Goal: Task Accomplishment & Management: Manage account settings

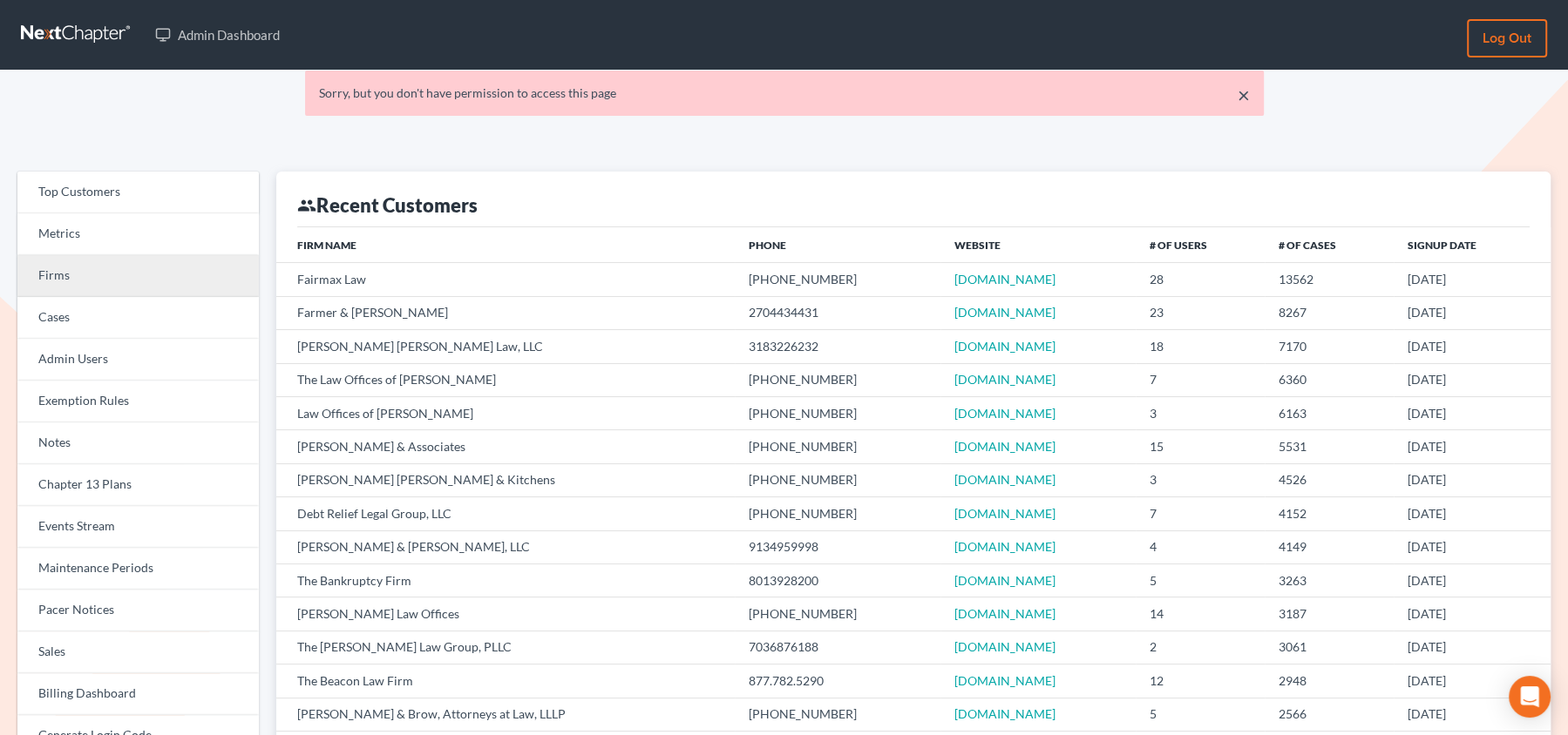
click at [197, 284] on link "Firms" at bounding box center [138, 277] width 241 height 42
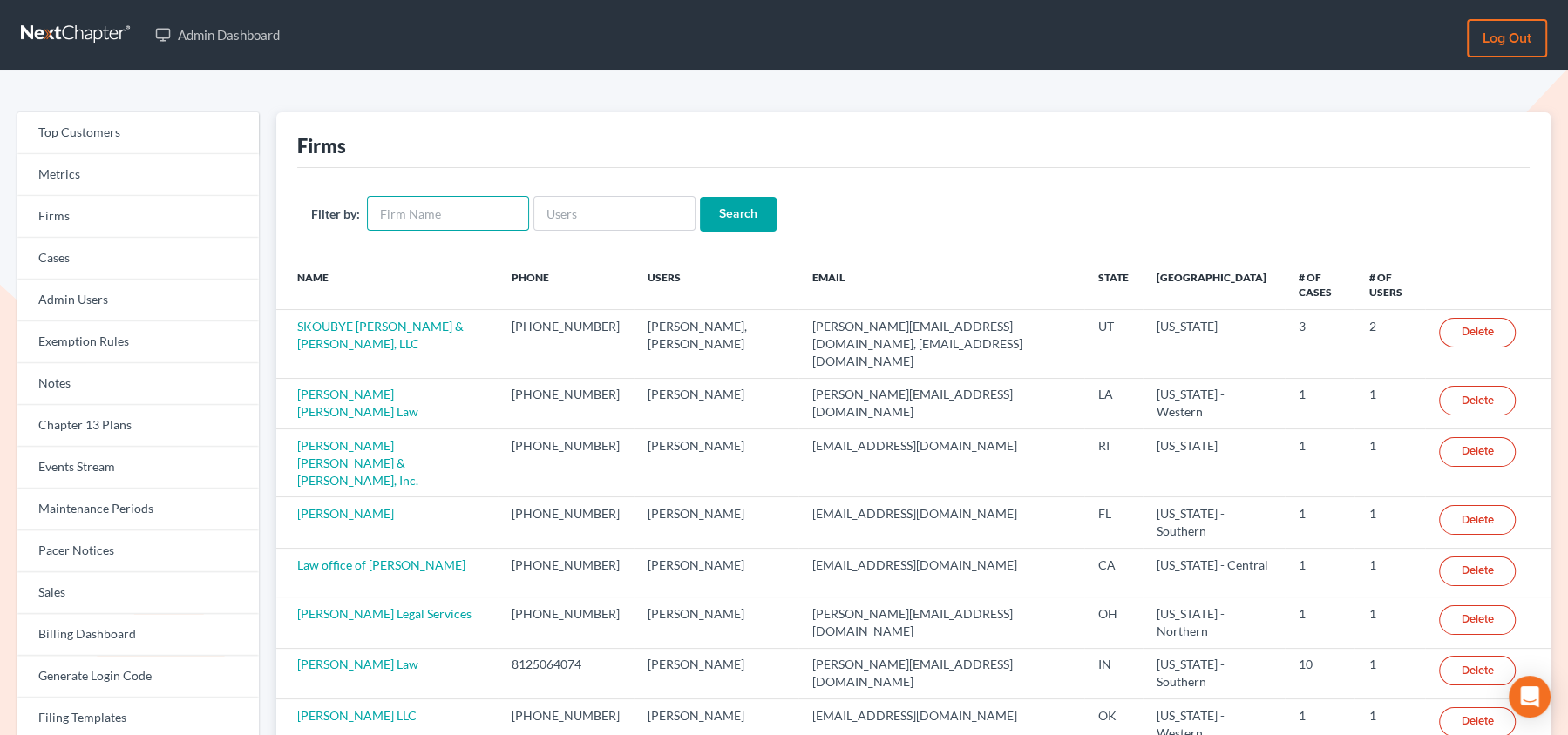
click at [469, 214] on input "text" at bounding box center [447, 214] width 162 height 35
click at [556, 196] on input "text" at bounding box center [614, 214] width 162 height 35
paste input "[EMAIL_ADDRESS][DOMAIN_NAME]"
type input "[EMAIL_ADDRESS][DOMAIN_NAME]"
click at [700, 197] on input "Search" at bounding box center [738, 214] width 77 height 35
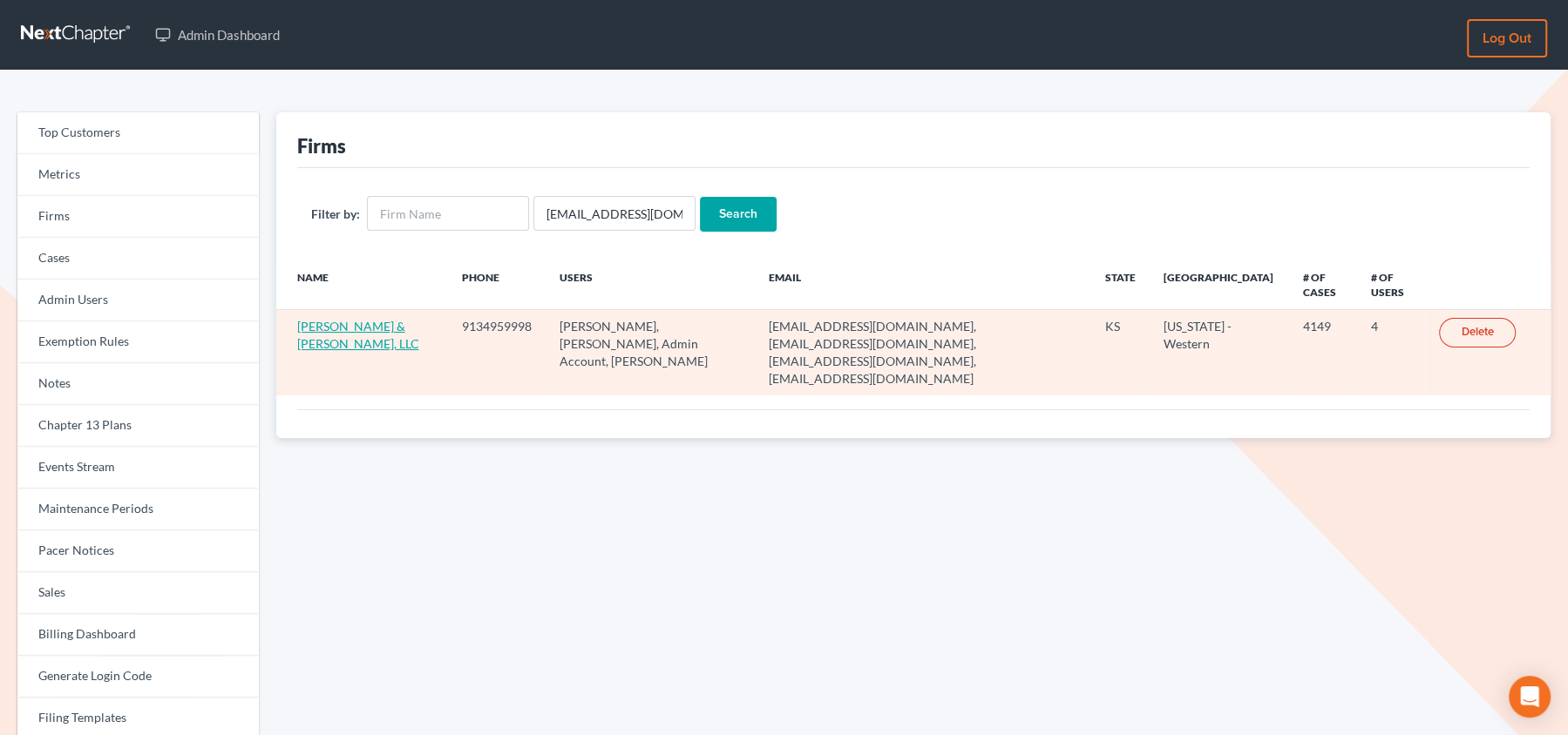
click at [324, 327] on link "[PERSON_NAME] & [PERSON_NAME], LLC" at bounding box center [358, 335] width 122 height 32
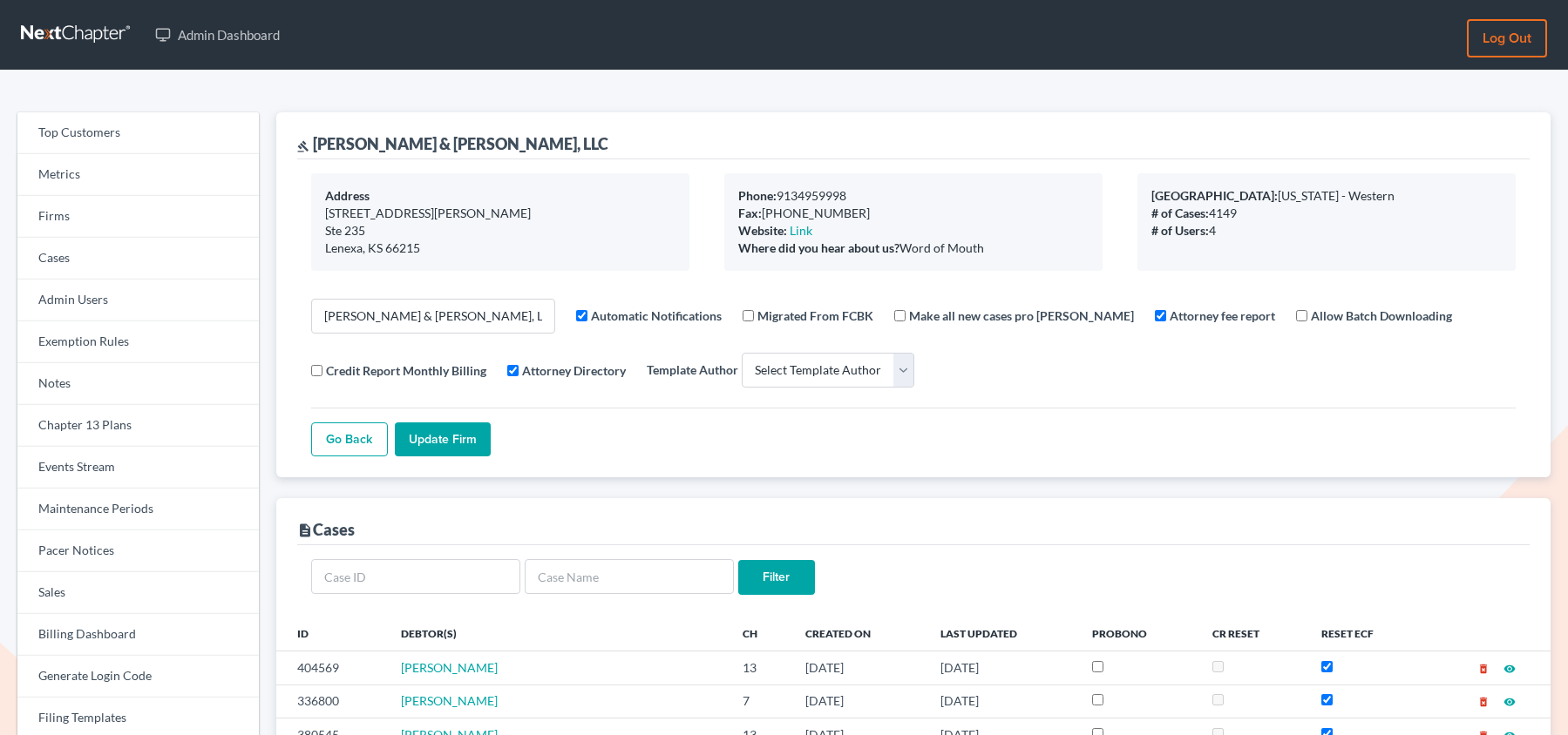
select select
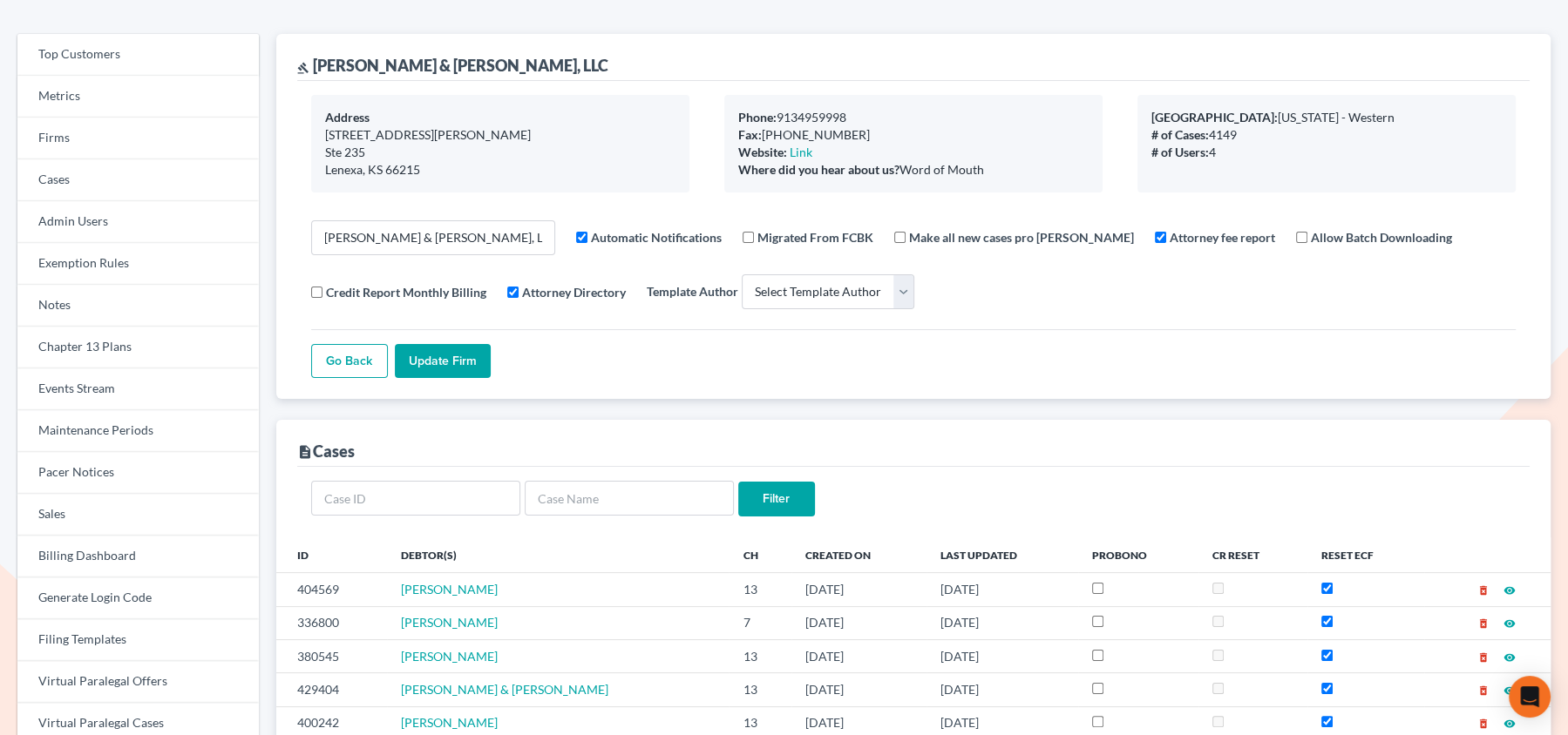
scroll to position [105, 0]
